Goal: Find specific page/section

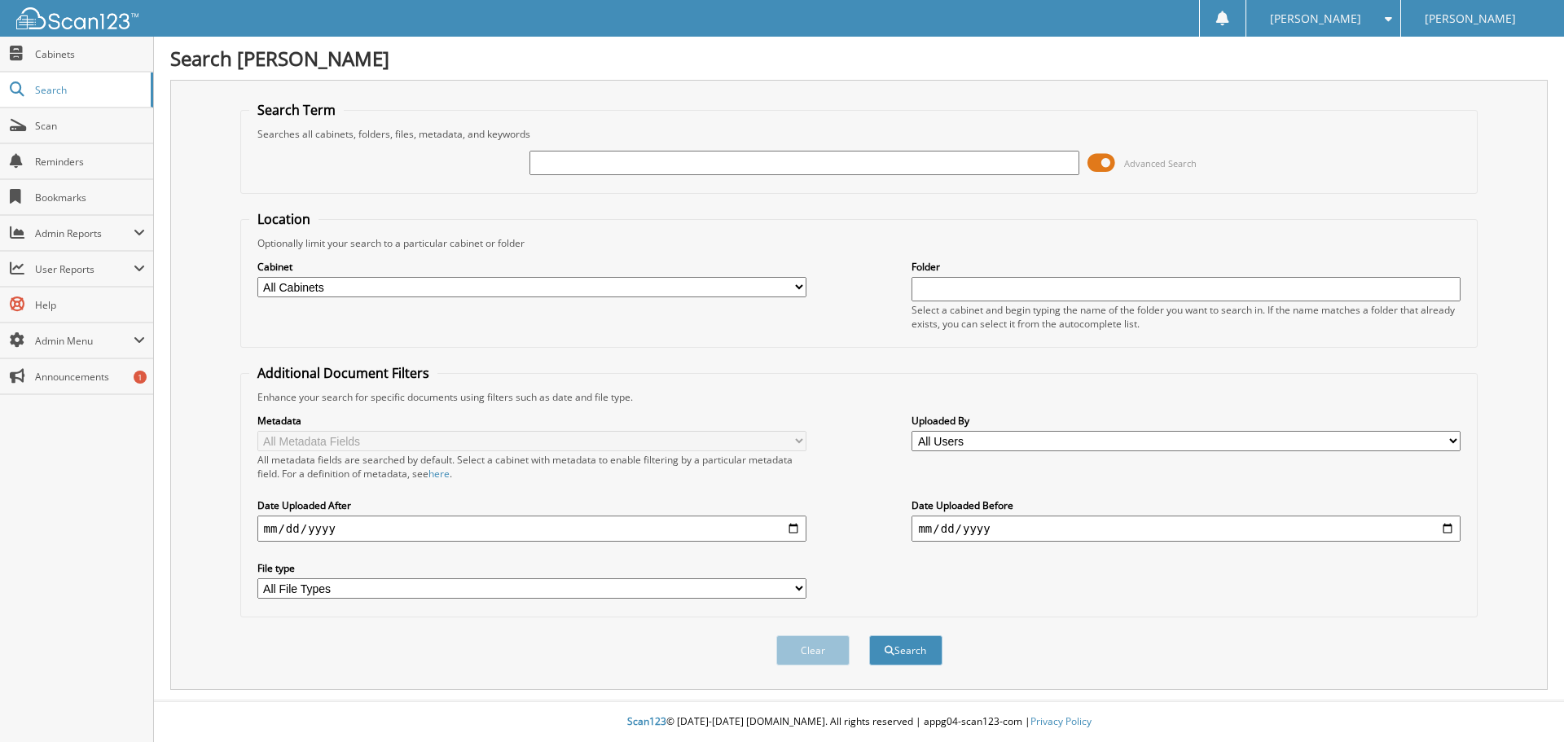
click at [640, 169] on input "text" at bounding box center [804, 163] width 549 height 24
type input "44204"
click at [869, 635] on button "Search" at bounding box center [905, 650] width 73 height 30
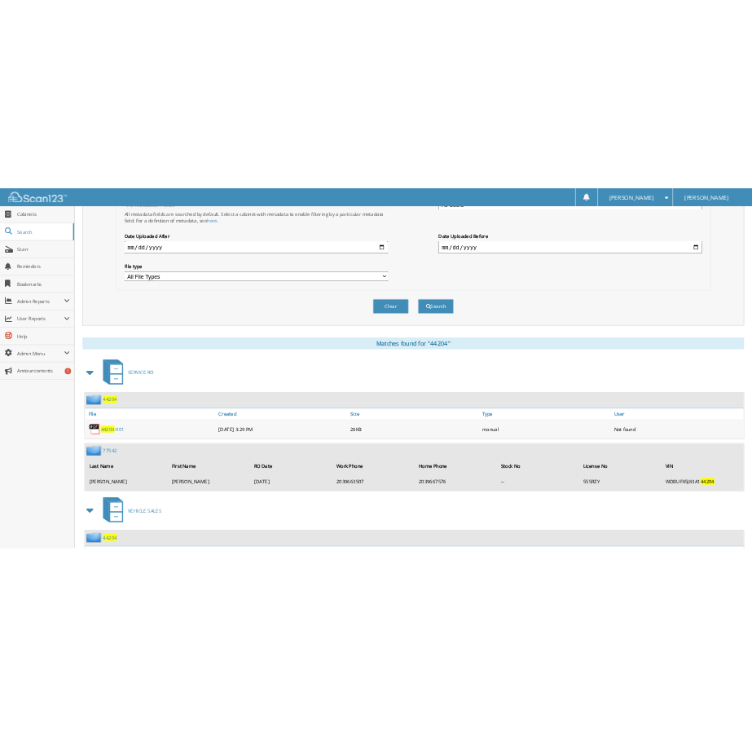
scroll to position [557, 0]
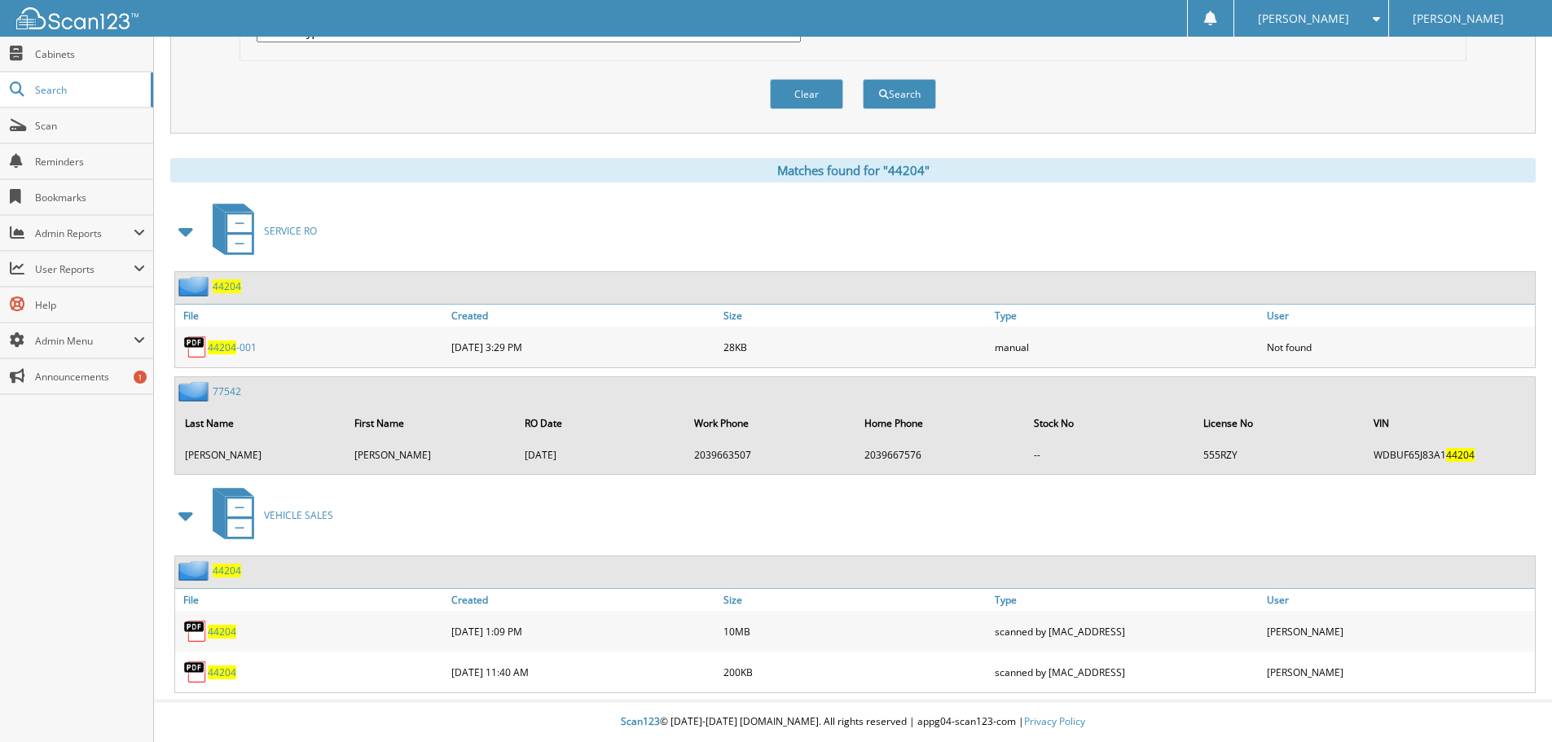
click at [224, 639] on div "44204" at bounding box center [311, 631] width 272 height 33
click at [225, 632] on span "44204" at bounding box center [222, 632] width 29 height 14
